Goal: Communication & Community: Answer question/provide support

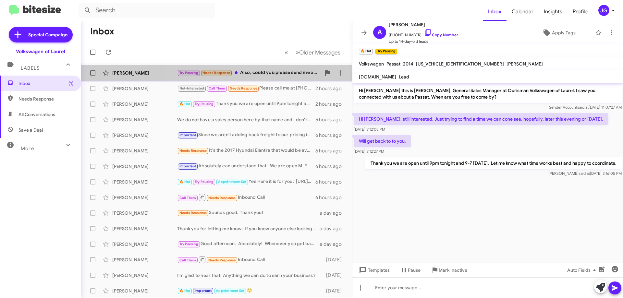
click at [273, 74] on div "Try Pausing Needs Response Also, could you please send me a link with the car's…" at bounding box center [249, 72] width 144 height 7
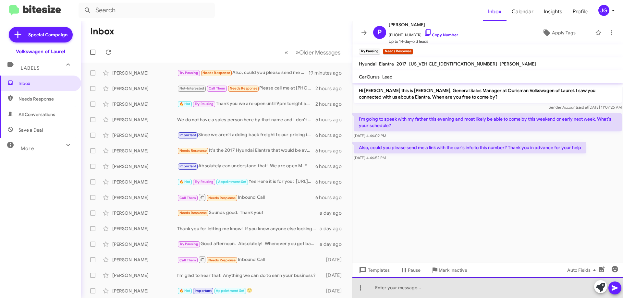
click at [437, 290] on div at bounding box center [487, 288] width 271 height 21
